Goal: Task Accomplishment & Management: Manage account settings

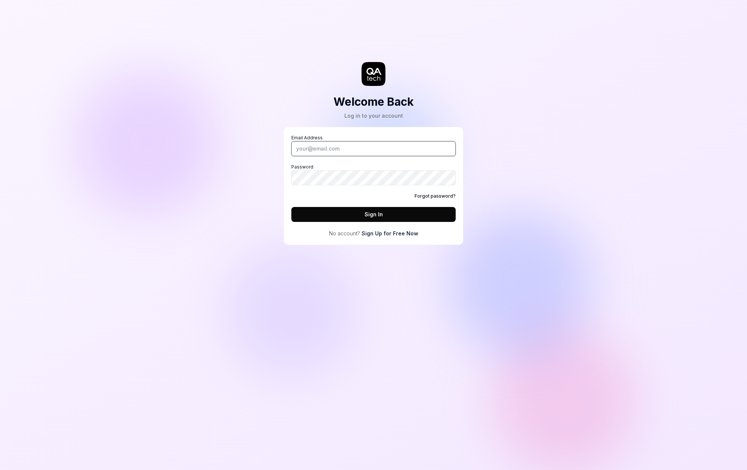
click at [377, 152] on input "Email Address" at bounding box center [373, 148] width 164 height 15
type input "[PERSON_NAME][EMAIL_ADDRESS][DOMAIN_NAME]"
click at [367, 220] on button "Sign In" at bounding box center [373, 214] width 164 height 15
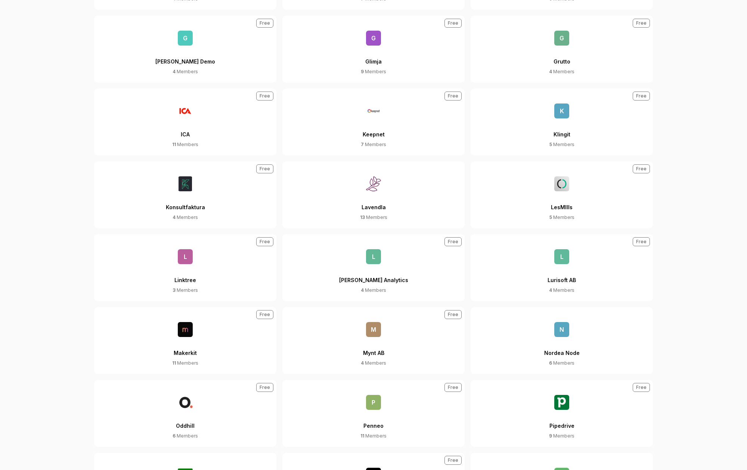
scroll to position [1309, 0]
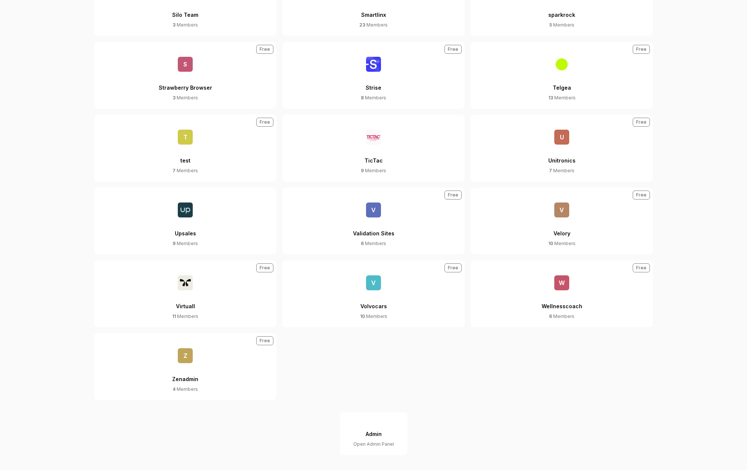
click at [369, 286] on span "V" at bounding box center [373, 282] width 15 height 15
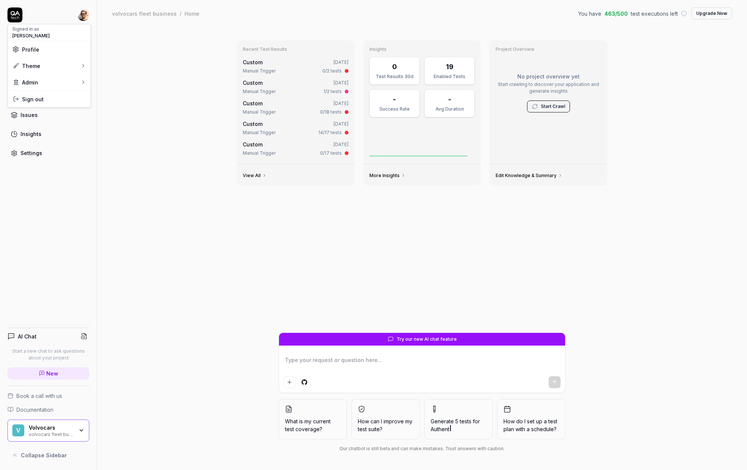
click at [85, 16] on html "Dashboard Test Cases Test Plans Results Issues Insights Settings AI Chat Start …" at bounding box center [373, 235] width 747 height 470
type textarea "*"
click at [131, 106] on link "Organizations" at bounding box center [129, 111] width 65 height 16
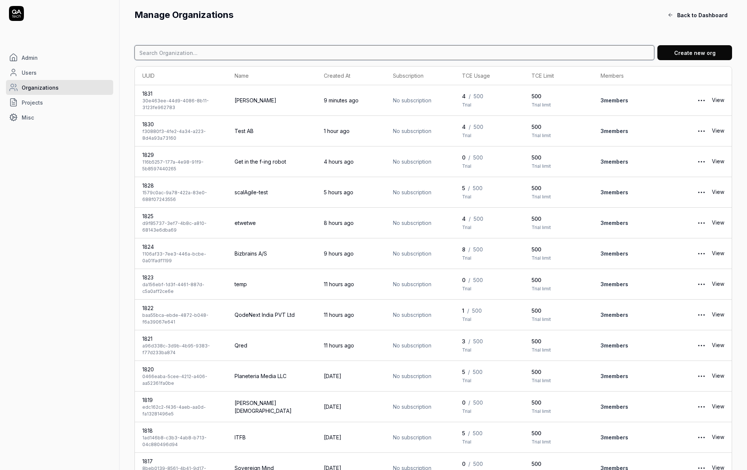
click at [182, 58] on input at bounding box center [394, 52] width 520 height 15
type input "keepnet"
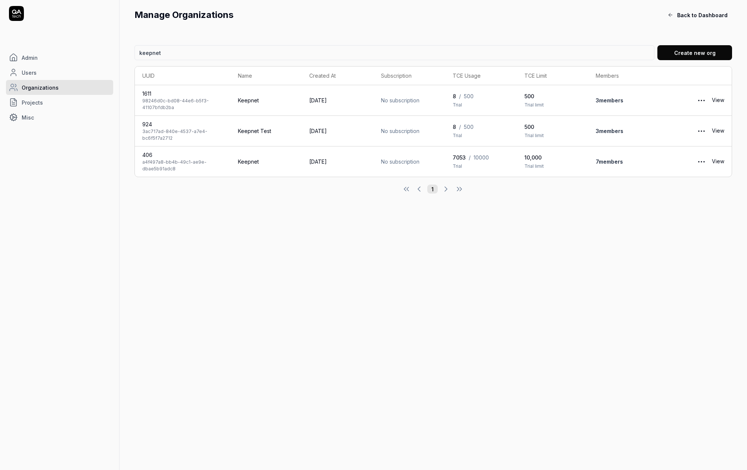
click at [722, 163] on link "View" at bounding box center [718, 161] width 12 height 15
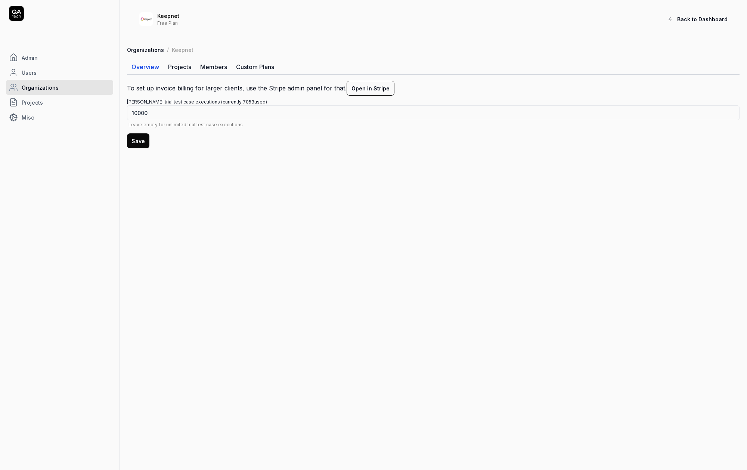
click at [221, 70] on link "Members" at bounding box center [214, 66] width 36 height 15
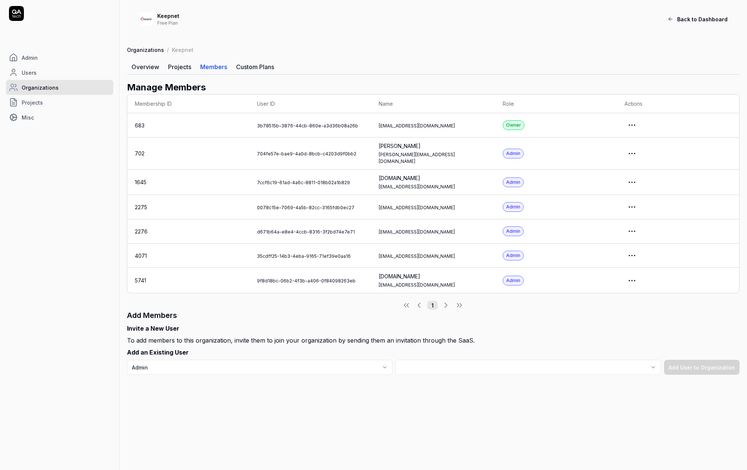
click at [636, 130] on html "Admin Users Organizations Projects Misc Keepnet Free Plan Back to Dashboard Org…" at bounding box center [373, 235] width 747 height 470
click at [620, 163] on link "Impersonate User" at bounding box center [620, 158] width 59 height 16
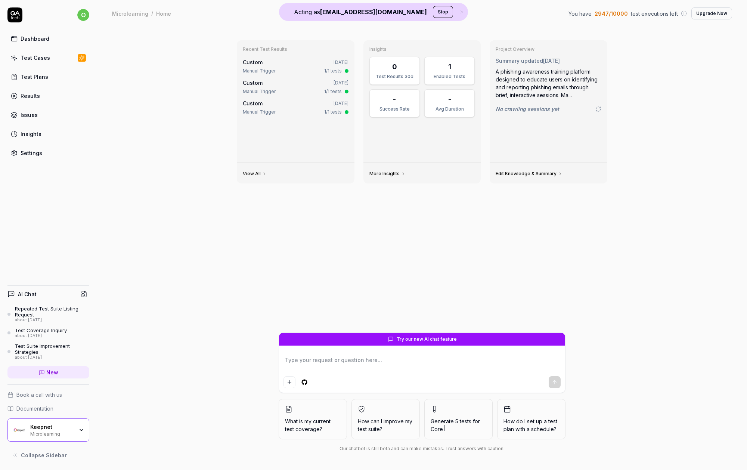
type textarea "*"
click at [58, 152] on link "Settings" at bounding box center [48, 153] width 82 height 15
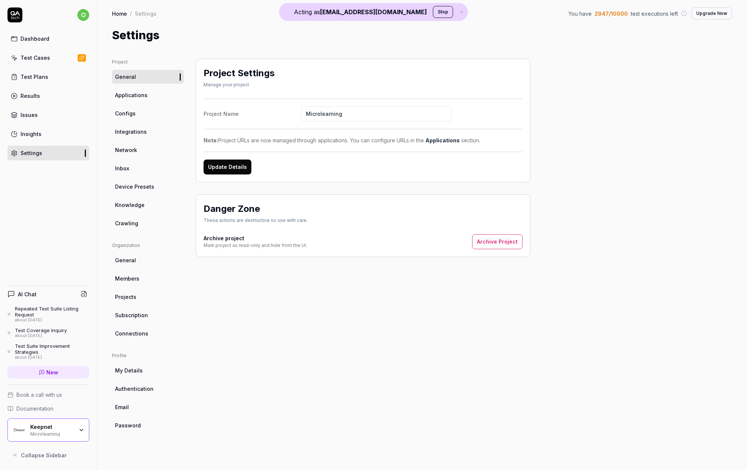
click at [153, 323] on ul "Organization General Members Projects Subscription Connections" at bounding box center [148, 291] width 72 height 98
click at [152, 318] on link "Subscription" at bounding box center [148, 315] width 72 height 14
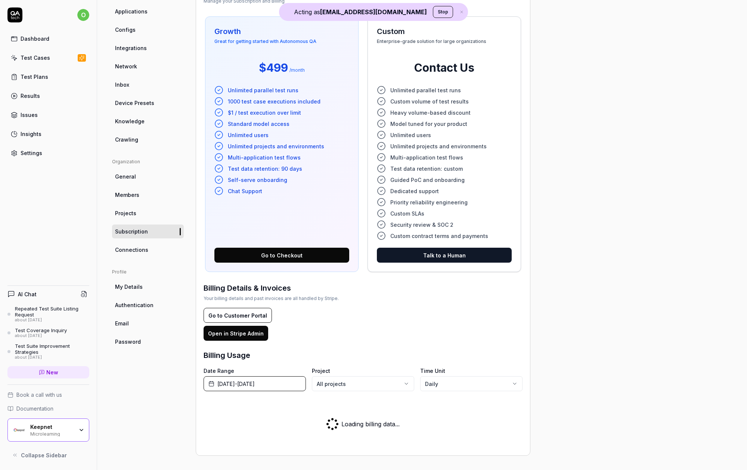
scroll to position [114, 0]
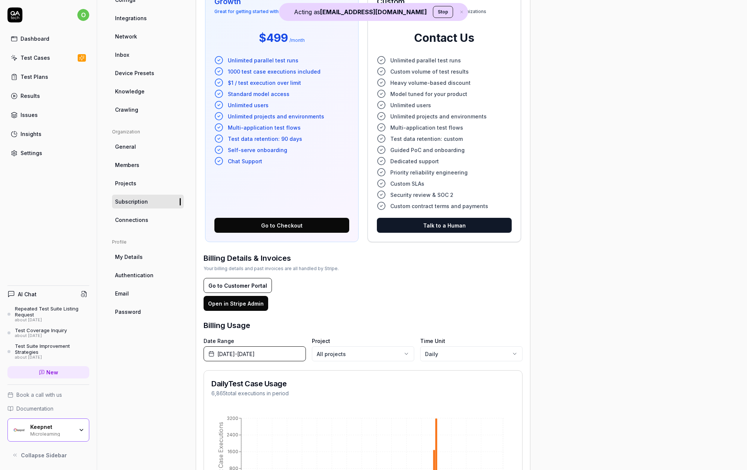
click at [287, 365] on div "Date Range [DATE] - [DATE] Project All projects Time Unit Daily Daily Test Case…" at bounding box center [363, 437] width 319 height 201
click at [255, 356] on span "[DATE] - [DATE]" at bounding box center [235, 354] width 37 height 8
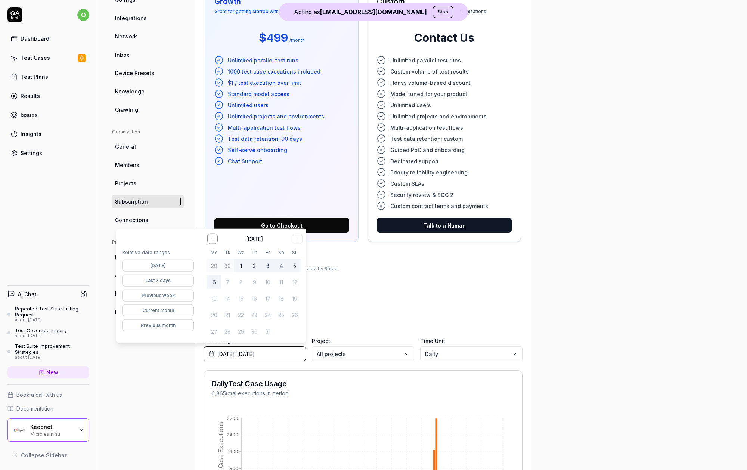
click at [180, 281] on button "Last 7 days" at bounding box center [158, 281] width 72 height 12
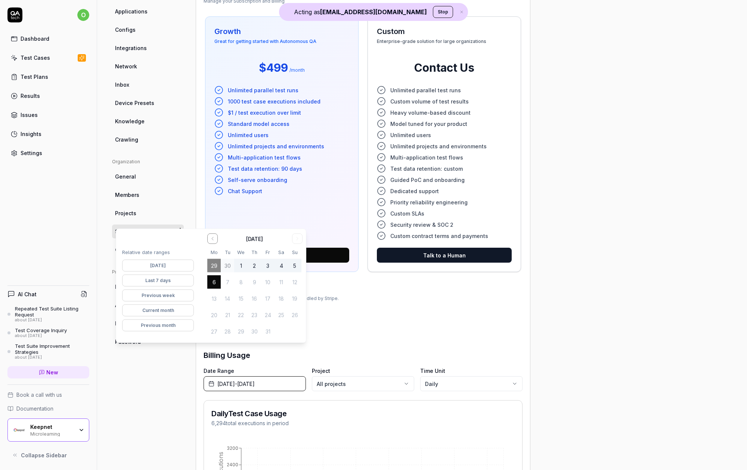
scroll to position [114, 0]
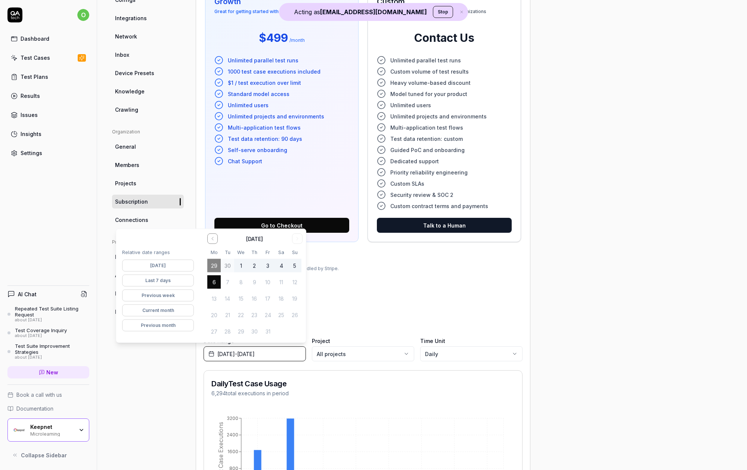
click at [150, 456] on div "Project General Applications Configs Integrations Network Inbox Device Presets …" at bounding box center [148, 250] width 72 height 610
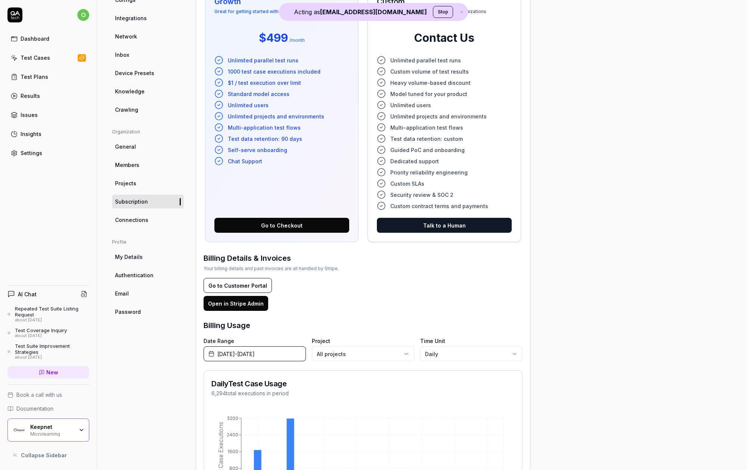
scroll to position [212, 0]
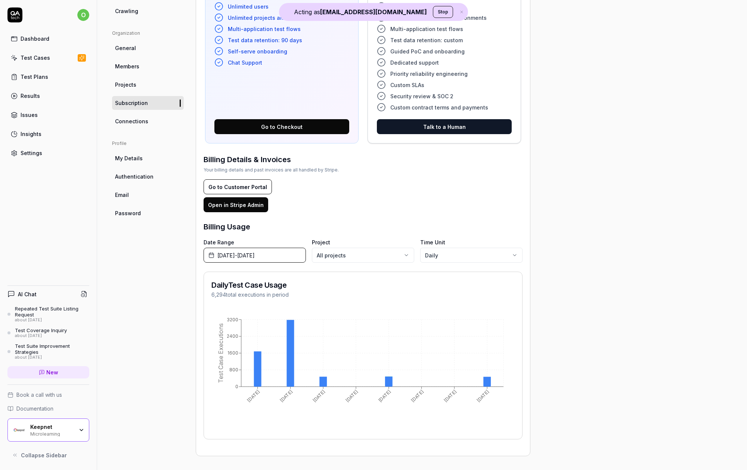
click at [255, 253] on span "[DATE] - [DATE]" at bounding box center [235, 255] width 37 height 8
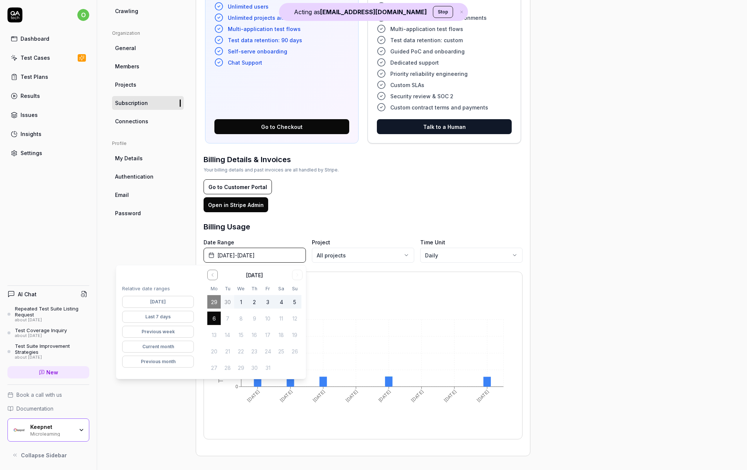
click at [168, 365] on button "Previous month" at bounding box center [158, 362] width 72 height 12
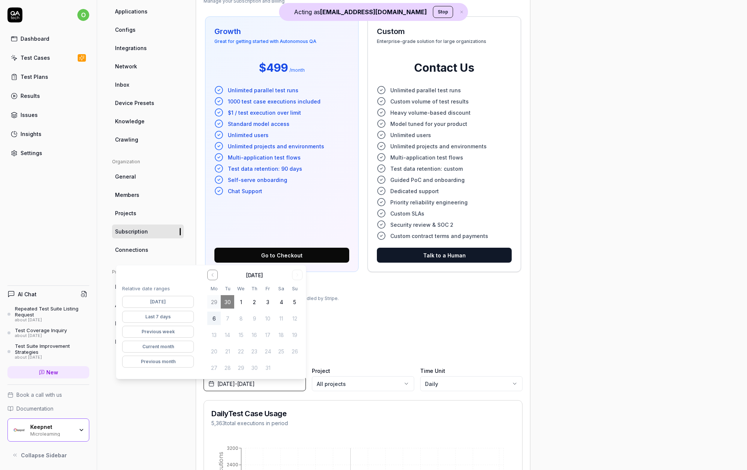
scroll to position [212, 0]
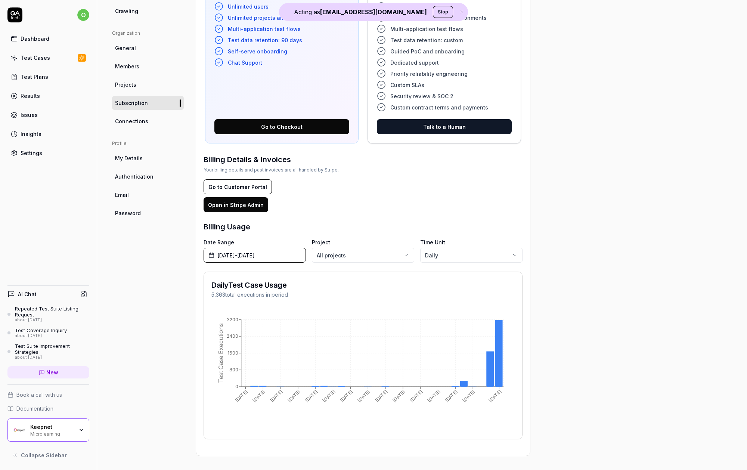
click at [350, 229] on div "Billing Usage" at bounding box center [363, 226] width 319 height 11
click at [255, 253] on span "[DATE] - [DATE]" at bounding box center [235, 255] width 37 height 8
click at [211, 274] on icon "Go to the Previous Month" at bounding box center [213, 275] width 6 height 6
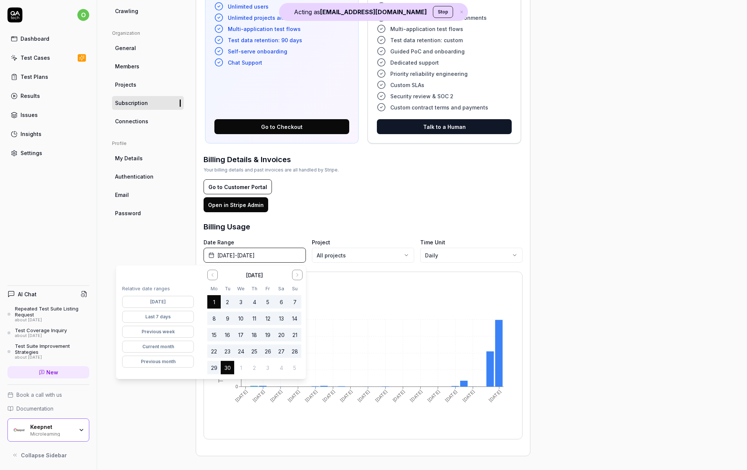
click at [211, 275] on icon "Go to the Previous Month" at bounding box center [213, 275] width 6 height 6
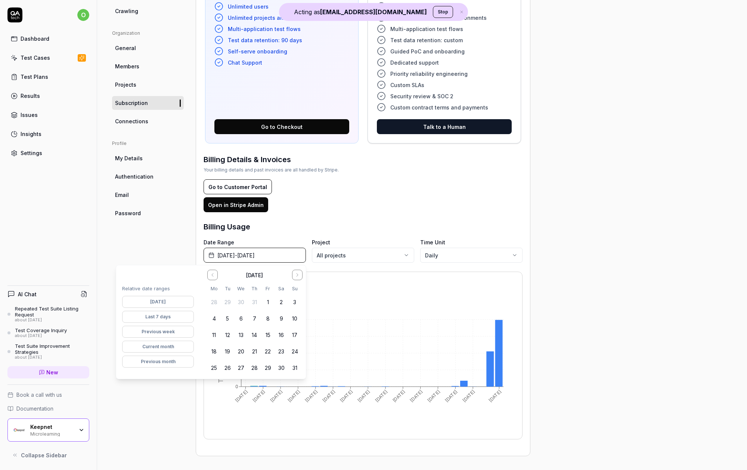
click at [211, 275] on icon "Go to the Previous Month" at bounding box center [213, 275] width 6 height 6
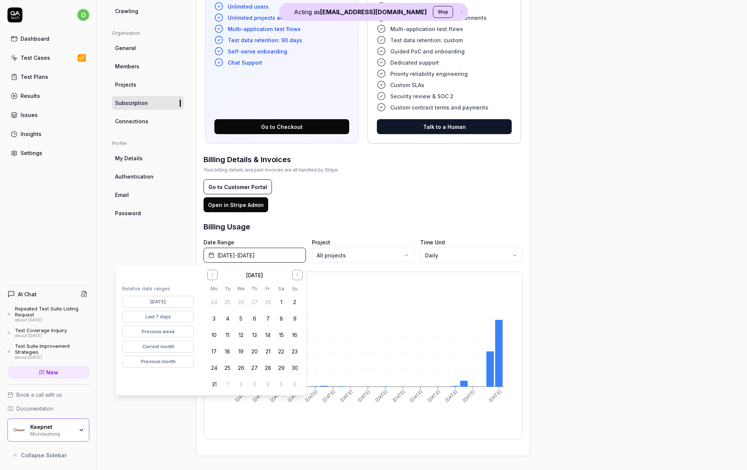
click at [281, 298] on button "1" at bounding box center [281, 301] width 13 height 13
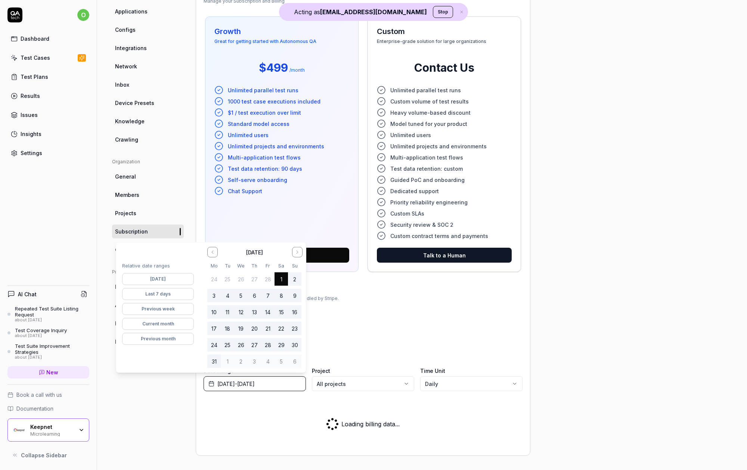
click at [297, 255] on button "Go to the Next Month" at bounding box center [297, 252] width 10 height 10
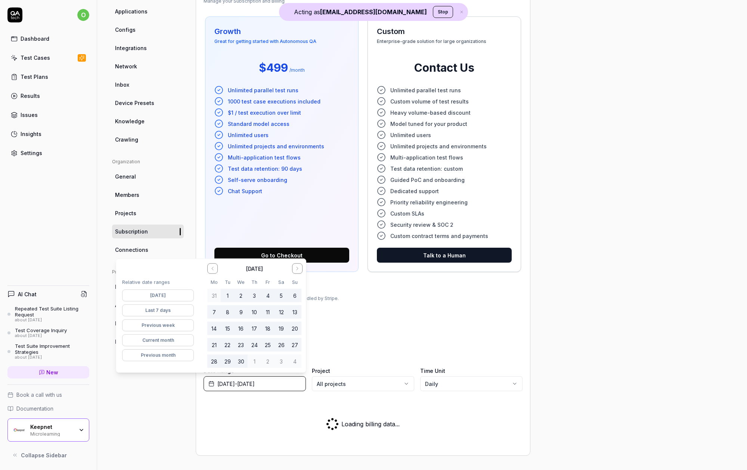
click at [255, 380] on span "[DATE] - [DATE]" at bounding box center [235, 384] width 37 height 8
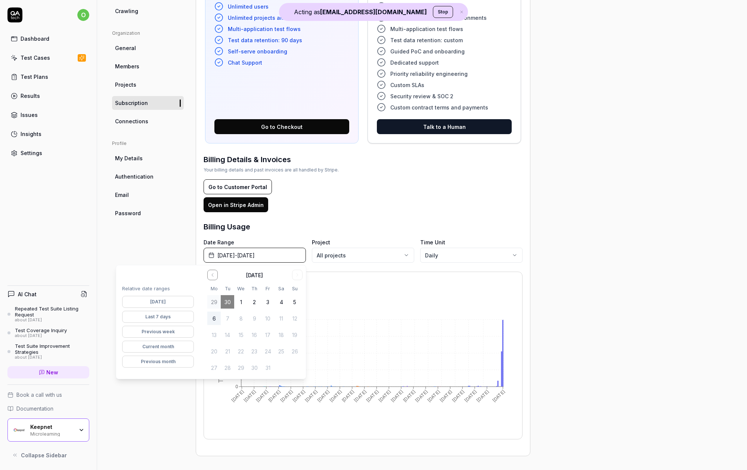
click at [266, 263] on div "Date Range [DATE] - [DATE] Project All projects Time Unit Daily Daily Test Case…" at bounding box center [363, 338] width 319 height 201
